Goal: Find specific page/section: Find specific page/section

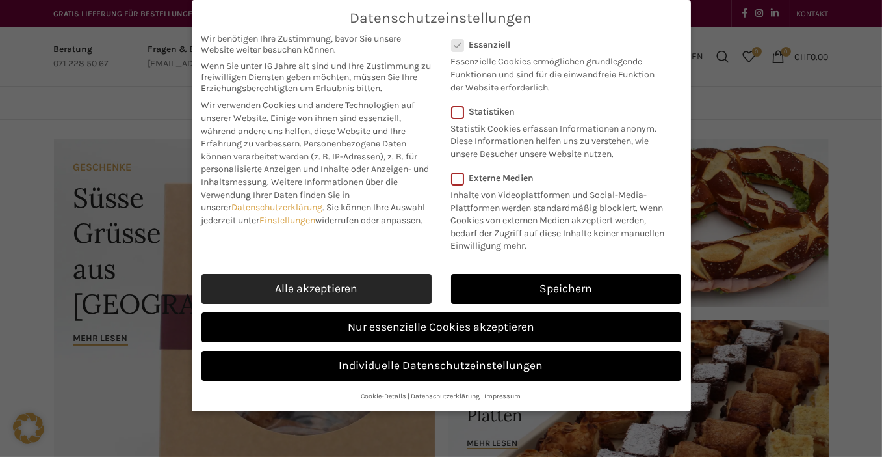
click at [345, 284] on link "Alle akzeptieren" at bounding box center [317, 289] width 230 height 30
checkbox input "true"
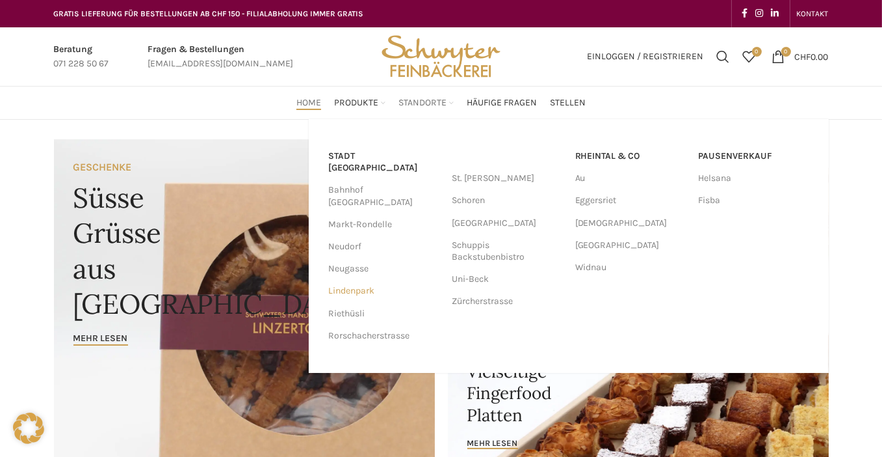
click at [363, 280] on link "Lindenpark" at bounding box center [383, 291] width 111 height 22
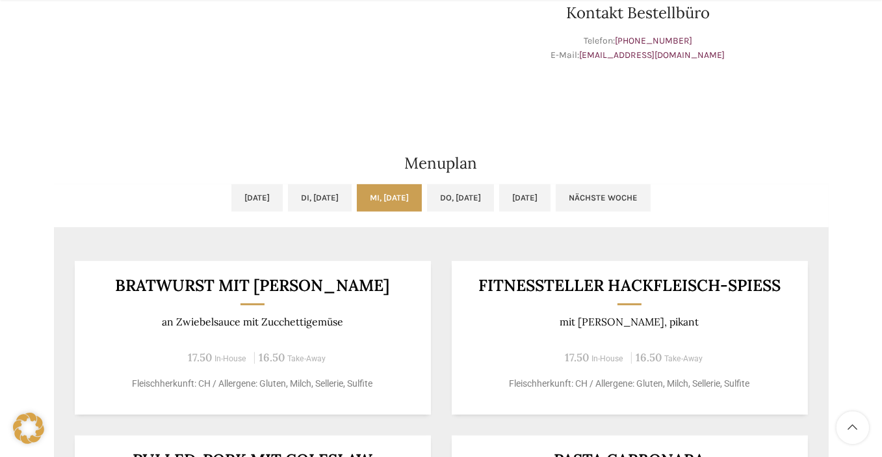
scroll to position [715, 0]
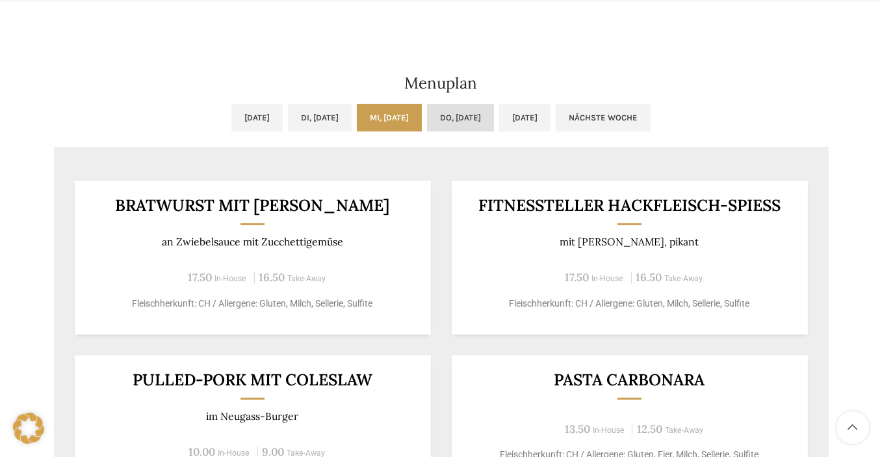
click at [468, 117] on link "Do, [DATE]" at bounding box center [460, 117] width 67 height 27
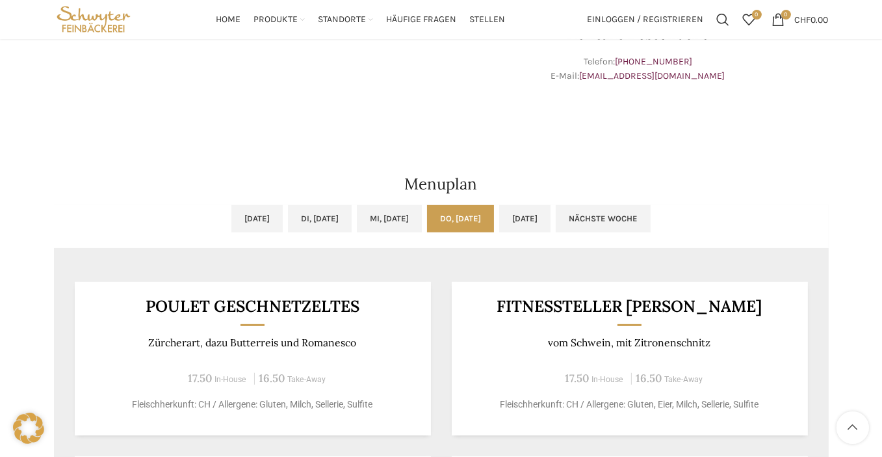
scroll to position [520, 0]
